Goal: Transaction & Acquisition: Purchase product/service

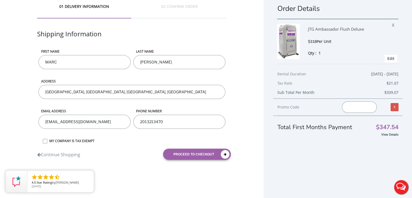
click at [81, 93] on input "Buck Mountain Court, West Milford, NJ, USA" at bounding box center [131, 92] width 187 height 14
click at [101, 110] on label "Email address" at bounding box center [84, 111] width 92 height 5
click at [127, 90] on input "146 mountain circle, West Milford, NJ, USA" at bounding box center [131, 92] width 187 height 14
click at [109, 119] on input "[EMAIL_ADDRESS][DOMAIN_NAME]" at bounding box center [84, 121] width 92 height 14
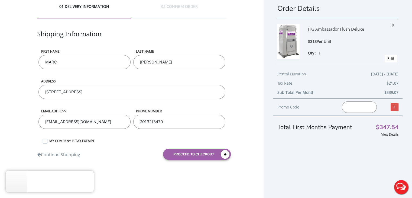
click at [124, 93] on input "146 mountain circle, West Milford, NJ, USA" at bounding box center [131, 92] width 187 height 14
type input "1"
type input "146 mountain circle"
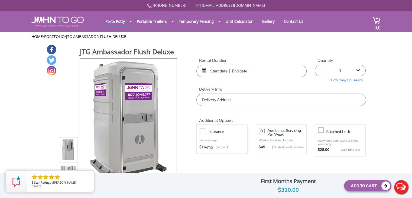
click at [222, 98] on input "text" at bounding box center [280, 99] width 169 height 12
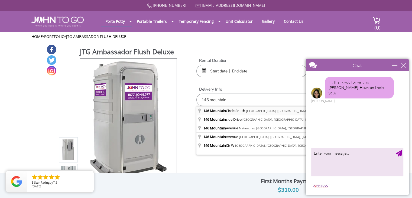
type input "146 Mountain Circle South, West Milford, NJ, USA"
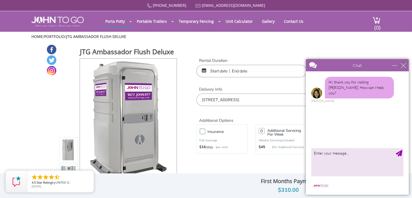
click at [402, 65] on div "close" at bounding box center [402, 65] width 5 height 5
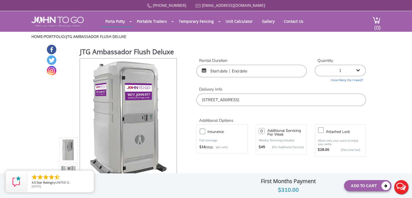
click at [222, 69] on input "text" at bounding box center [251, 71] width 110 height 12
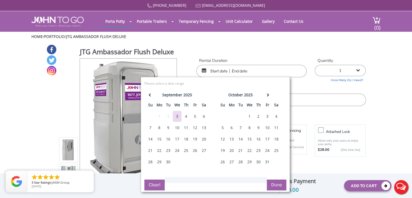
click at [194, 128] on div "12" at bounding box center [195, 127] width 9 height 11
click at [159, 139] on div "15" at bounding box center [159, 138] width 9 height 11
type input "09/12/2025 to 09/15/2025"
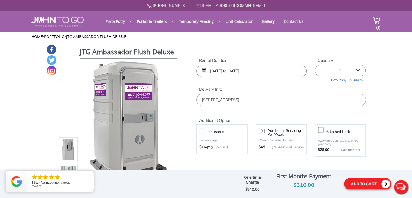
click at [360, 182] on button "Add To Cart" at bounding box center [367, 183] width 47 height 11
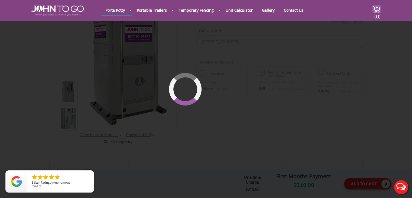
scroll to position [57, 0]
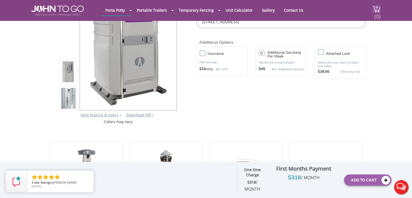
click at [376, 13] on span "(0)" at bounding box center [377, 14] width 6 height 12
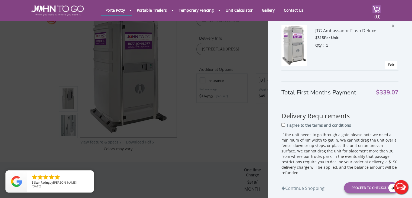
scroll to position [25, 0]
click at [281, 125] on input "I agree to the terms and conditions" at bounding box center [283, 125] width 4 height 4
checkbox input "true"
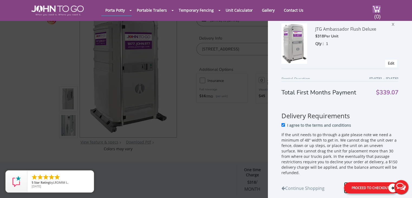
click at [361, 184] on div "Proceed to Checkout" at bounding box center [371, 187] width 54 height 11
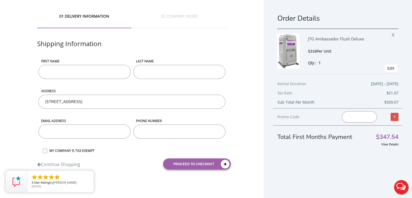
click at [57, 74] on input "First name" at bounding box center [84, 72] width 92 height 14
type input "MARC"
type input "DEYOUNG"
type input "[EMAIL_ADDRESS][DOMAIN_NAME]"
type input "2013213470"
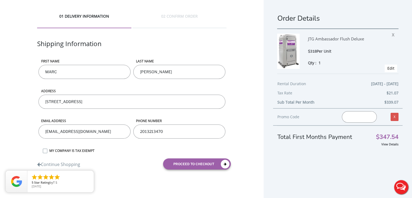
click at [232, 118] on div "01 DELIVERY INFORMATION 02 CONFIRM ORDER Shipping Information First name MARC L…" at bounding box center [131, 93] width 263 height 187
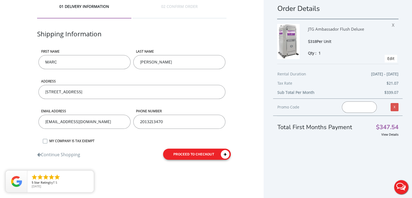
click at [195, 155] on button "proceed to checkout" at bounding box center [197, 153] width 68 height 11
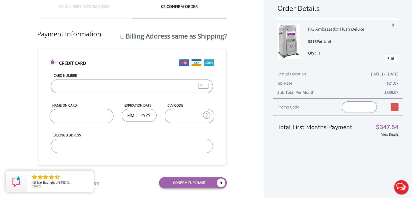
click at [72, 87] on input "Card Number" at bounding box center [132, 86] width 162 height 14
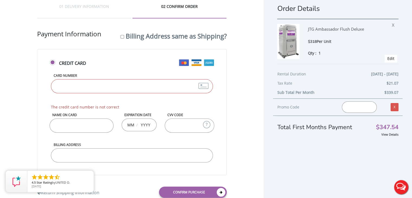
type input "4482330180132185"
type input "MARC DEYOUNG"
type input "01"
type input "2028"
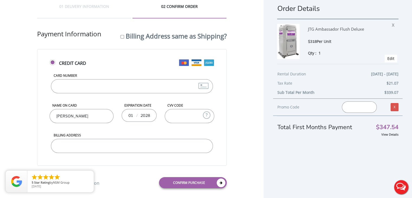
click at [185, 117] on input "CVV Code" at bounding box center [190, 116] width 50 height 14
type input "161"
click at [88, 146] on input "Billing Address" at bounding box center [132, 146] width 162 height 14
type input "99 MOUNTAIN CIRCLE"
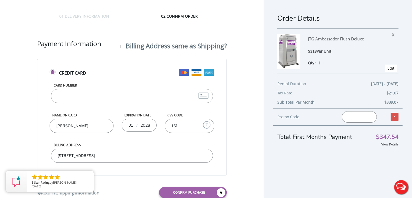
scroll to position [17, 0]
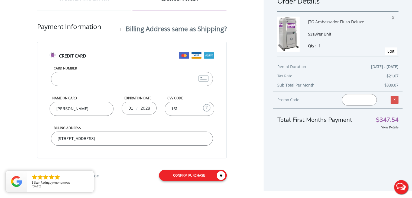
click at [188, 176] on link "Confirm purchase" at bounding box center [193, 174] width 68 height 11
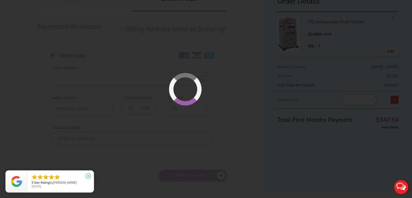
click at [89, 175] on icon "close" at bounding box center [88, 175] width 5 height 5
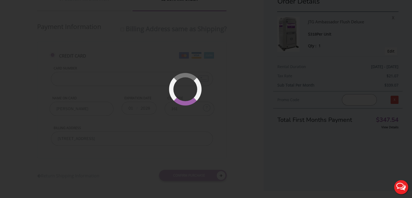
click at [258, 141] on div at bounding box center [206, 99] width 412 height 198
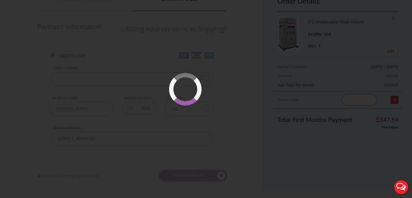
click at [258, 141] on div at bounding box center [206, 99] width 412 height 198
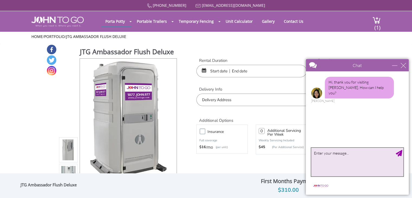
click at [334, 155] on textarea "type your message" at bounding box center [357, 161] width 92 height 28
type textarea "I'm trying to reserve an Ambassador [PERSON_NAME] and the site keeps getting st…"
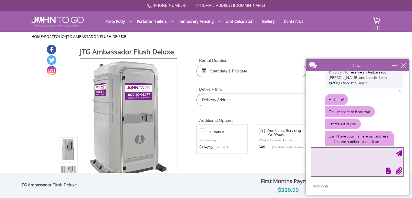
scroll to position [49, 0]
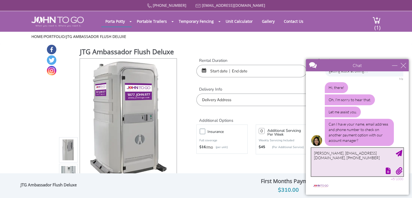
type textarea "Marc DeYoung, copper345@msn.com, 201-321-3470"
click at [398, 151] on div "Send Message" at bounding box center [398, 153] width 6 height 6
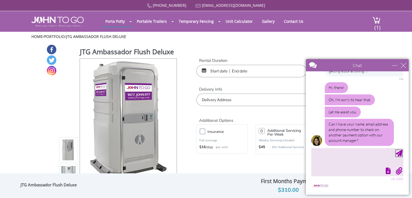
scroll to position [71, 0]
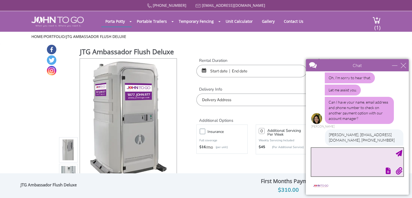
click at [336, 158] on textarea "type your message" at bounding box center [357, 161] width 92 height 28
type textarea "It's for next weekend 9/12-9/15"
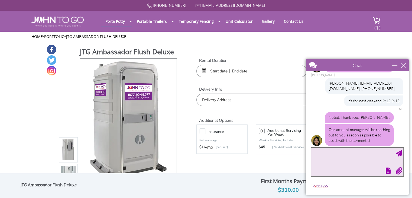
scroll to position [135, 0]
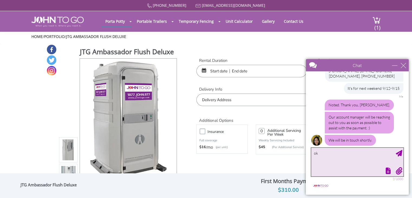
type textarea "o"
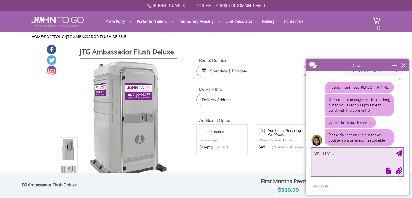
type textarea "OK, THANKS"
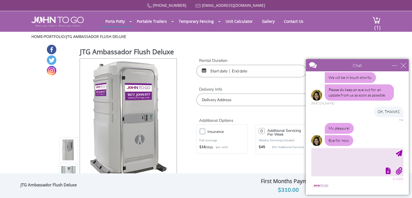
scroll to position [281, 0]
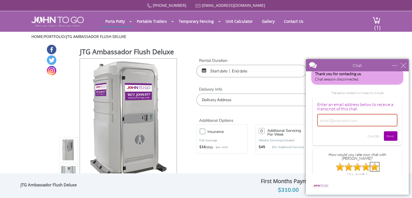
click at [372, 162] on img at bounding box center [374, 166] width 9 height 9
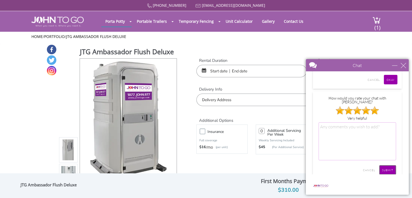
click at [385, 165] on input "SUBMIT" at bounding box center [387, 169] width 17 height 9
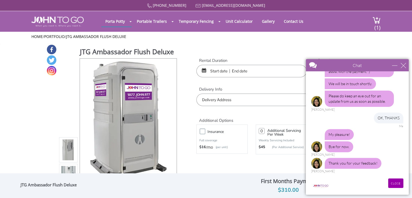
scroll to position [186, 0]
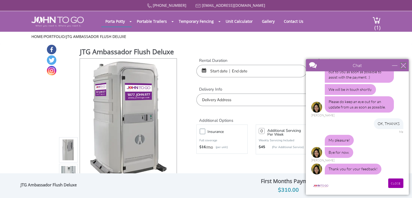
click at [404, 64] on div "close" at bounding box center [402, 65] width 5 height 5
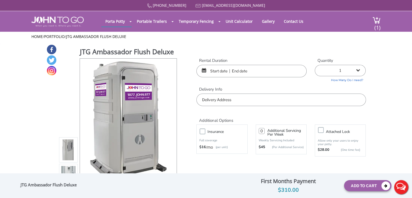
scroll to position [0, 0]
click at [376, 22] on span "(1)" at bounding box center [377, 25] width 6 height 12
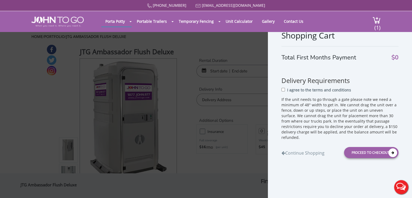
click at [210, 176] on div "Shopping Cart Total First Months Payment $0 Delivery Requirements I agree to th…" at bounding box center [206, 99] width 412 height 198
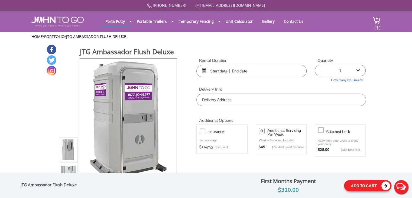
click at [365, 185] on button "Add To Cart" at bounding box center [367, 185] width 47 height 11
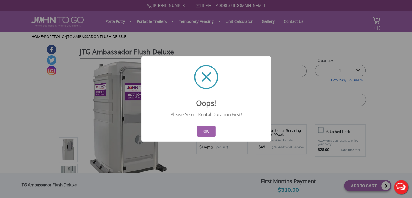
click at [209, 130] on button "OK" at bounding box center [205, 131] width 19 height 11
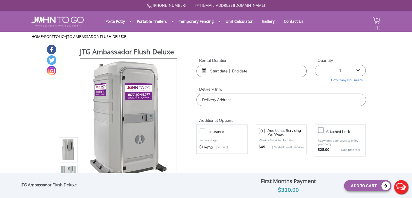
click at [375, 23] on span "(1)" at bounding box center [377, 25] width 6 height 12
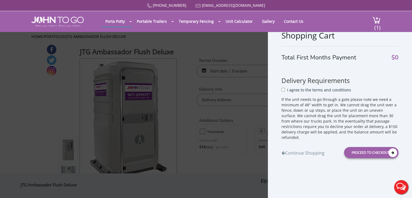
scroll to position [30, 0]
